Goal: Check status: Check status

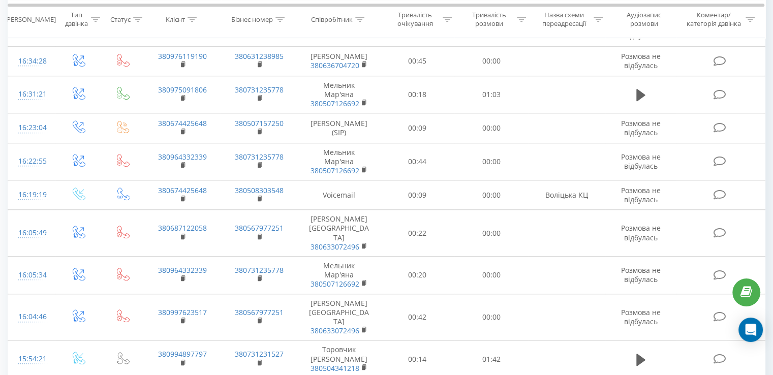
scroll to position [898, 0]
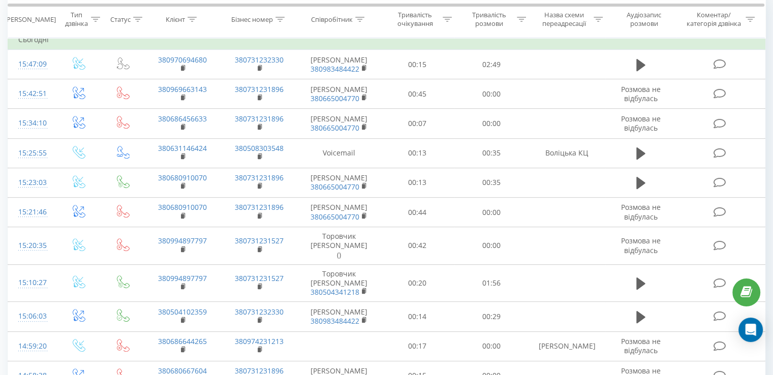
scroll to position [413, 0]
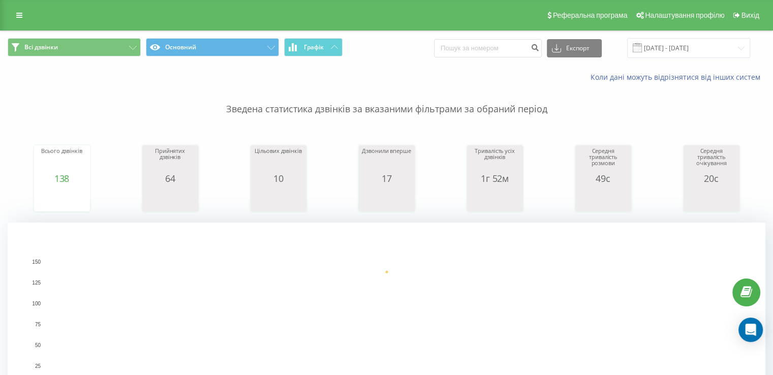
scroll to position [305, 0]
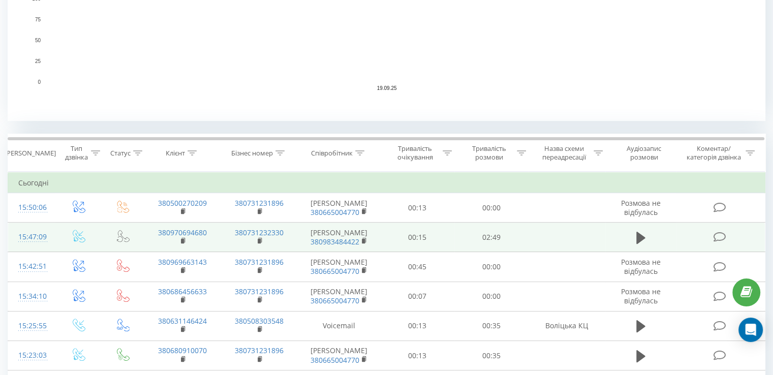
click at [438, 232] on td "00:15" at bounding box center [418, 237] width 74 height 29
